Goal: Navigation & Orientation: Find specific page/section

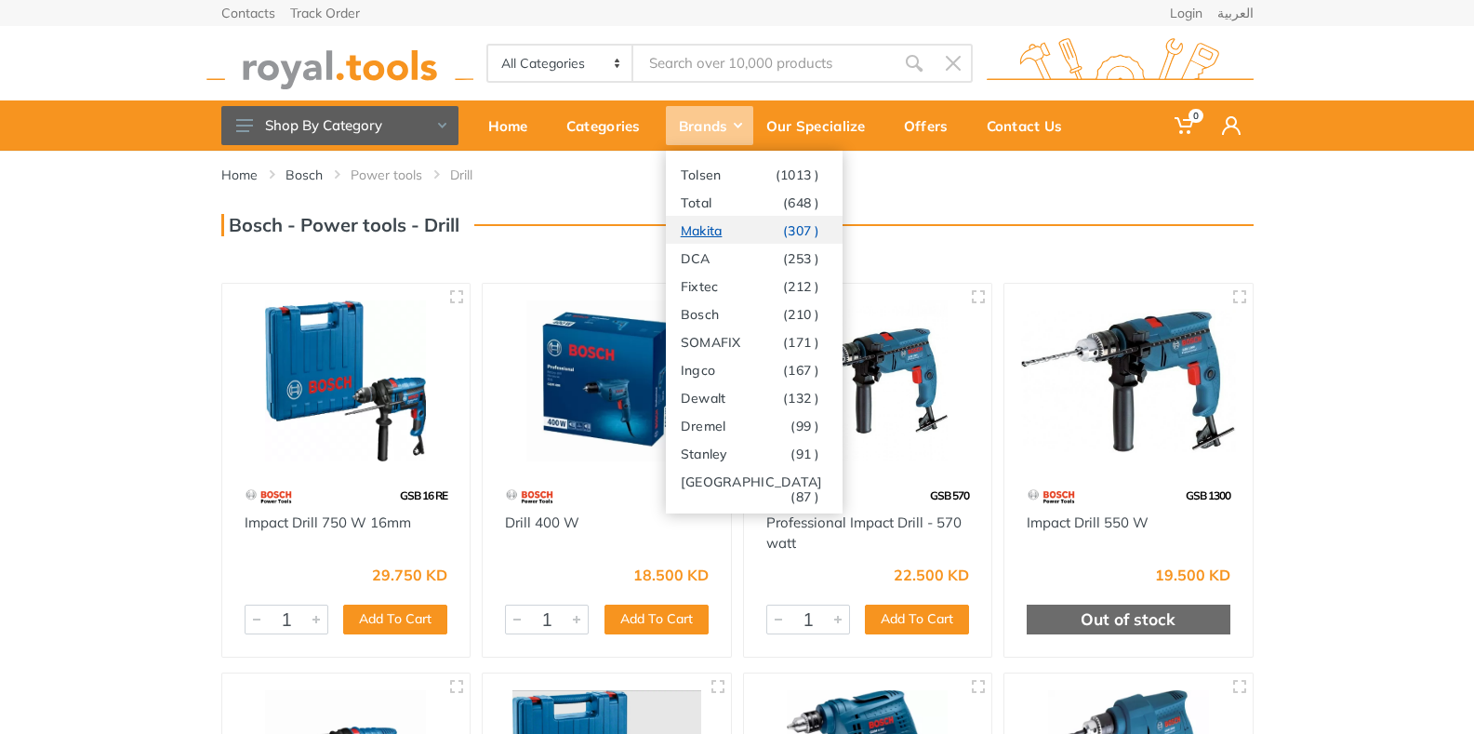
click at [703, 227] on link "Makita (307 )" at bounding box center [754, 230] width 177 height 28
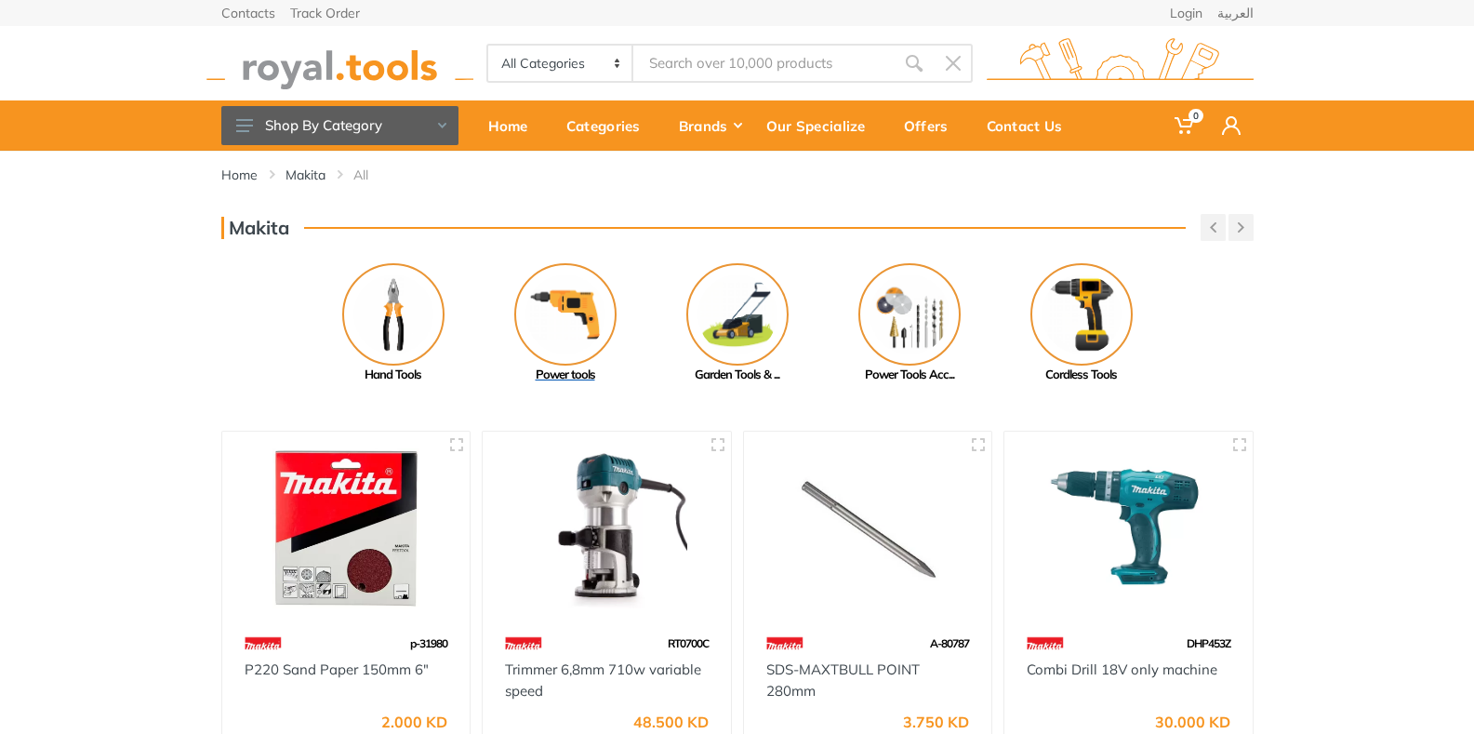
click at [561, 298] on img at bounding box center [565, 314] width 102 height 102
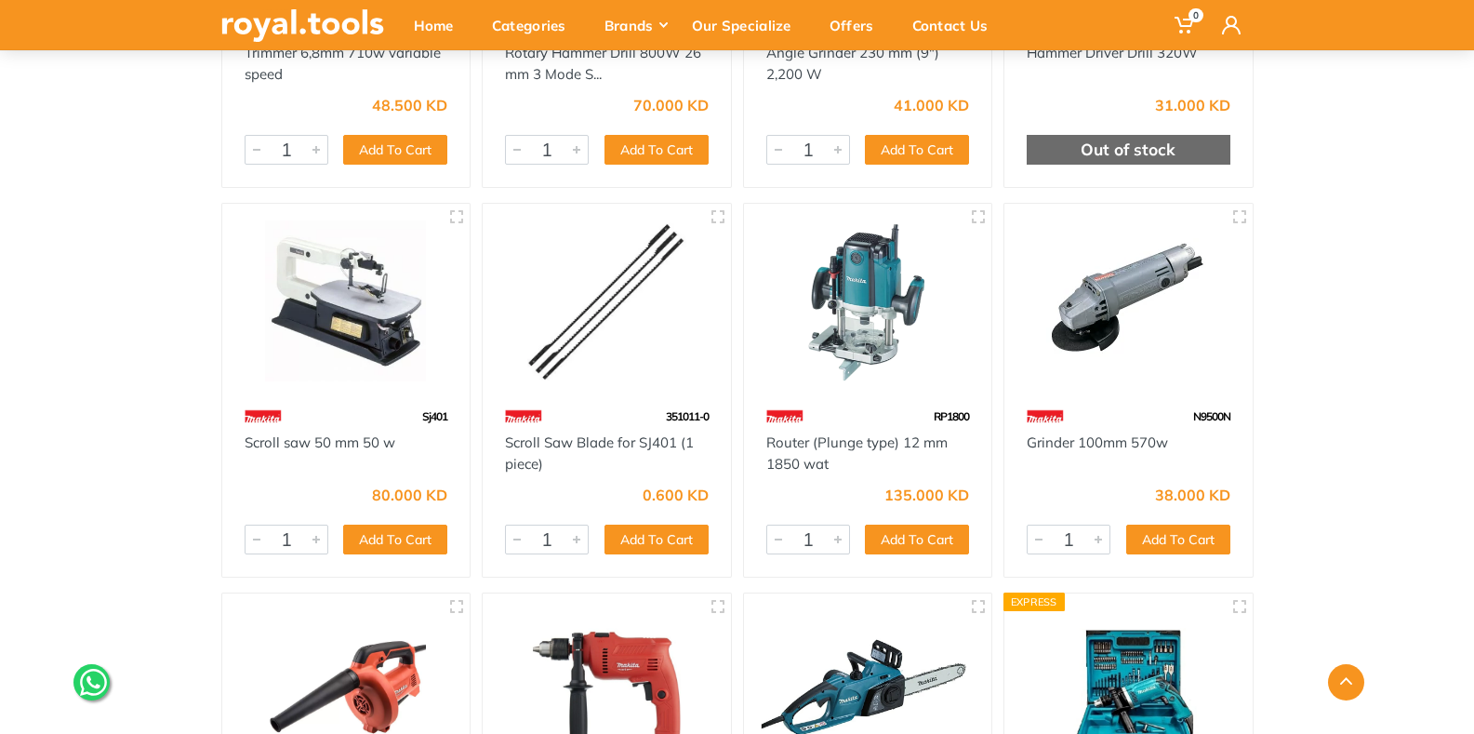
scroll to position [651, 0]
